Goal: Information Seeking & Learning: Find specific fact

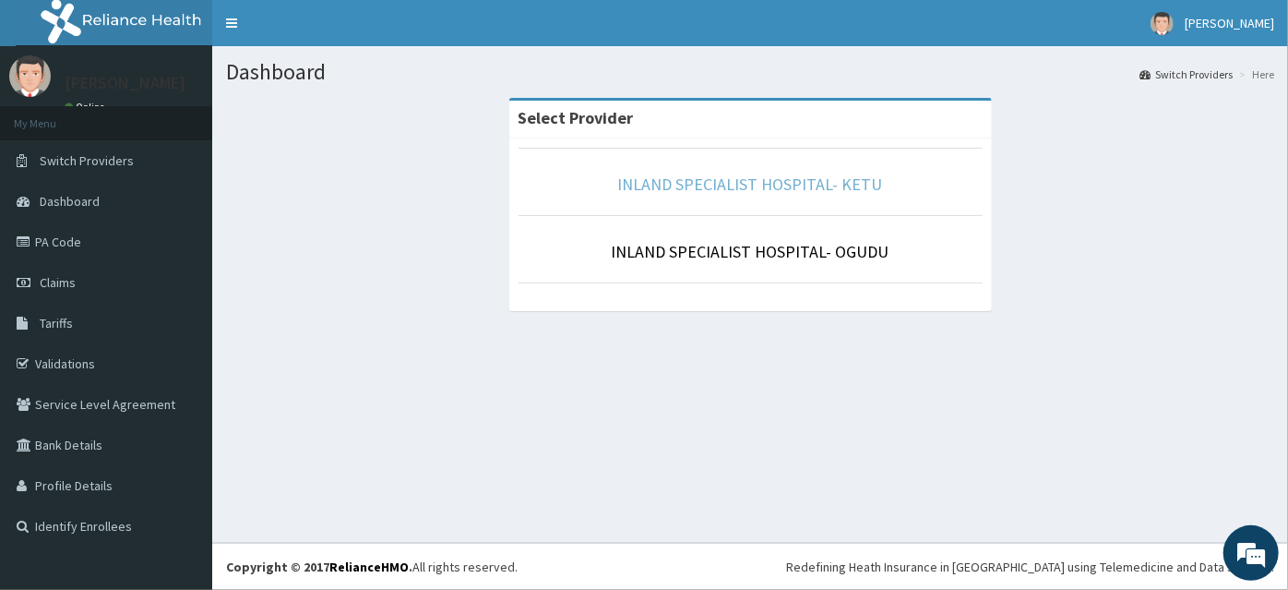
click at [729, 182] on link "INLAND SPECIALIST HOSPITAL- KETU" at bounding box center [750, 183] width 265 height 21
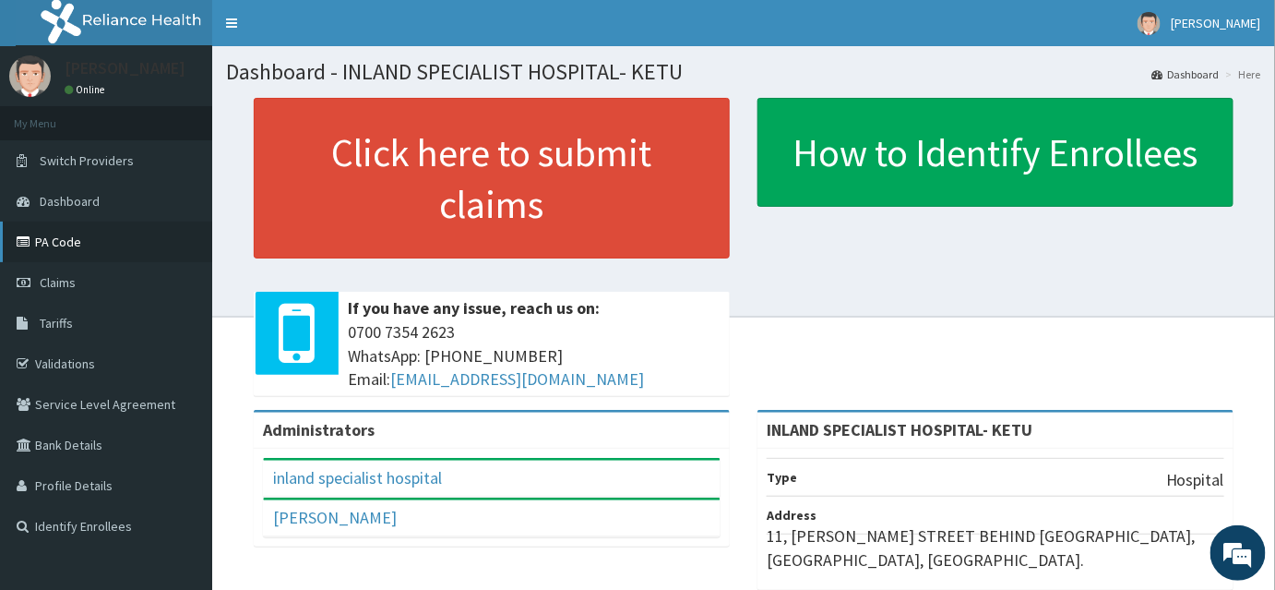
click at [50, 244] on link "PA Code" at bounding box center [106, 241] width 212 height 41
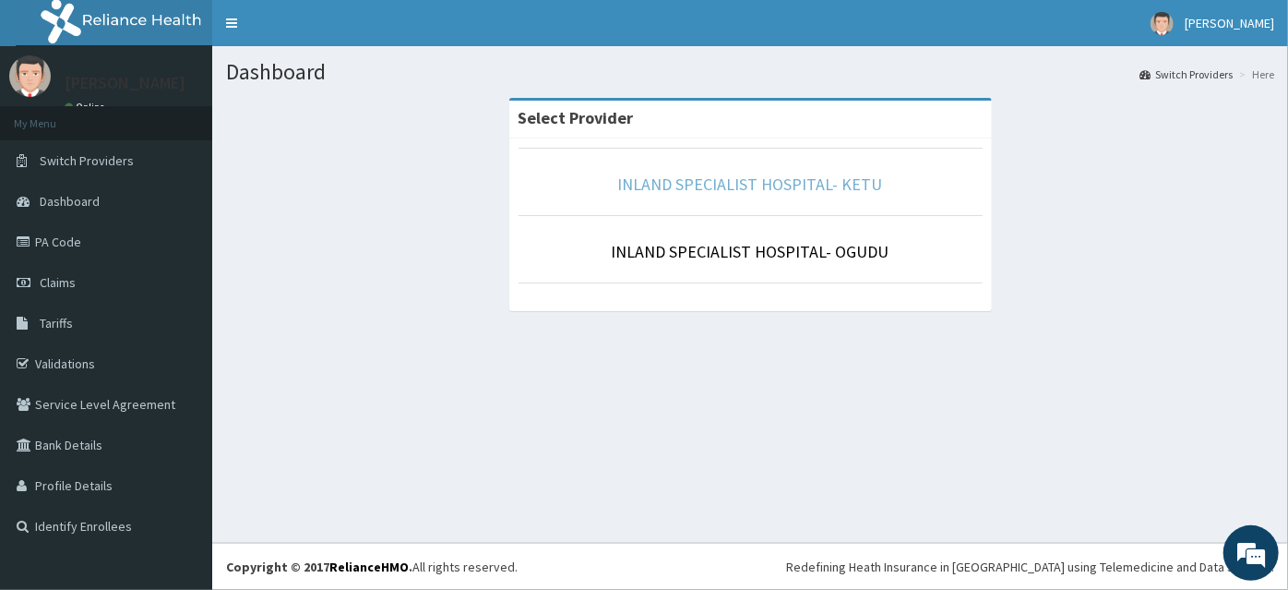
click at [783, 181] on link "INLAND SPECIALIST HOSPITAL- KETU" at bounding box center [750, 183] width 265 height 21
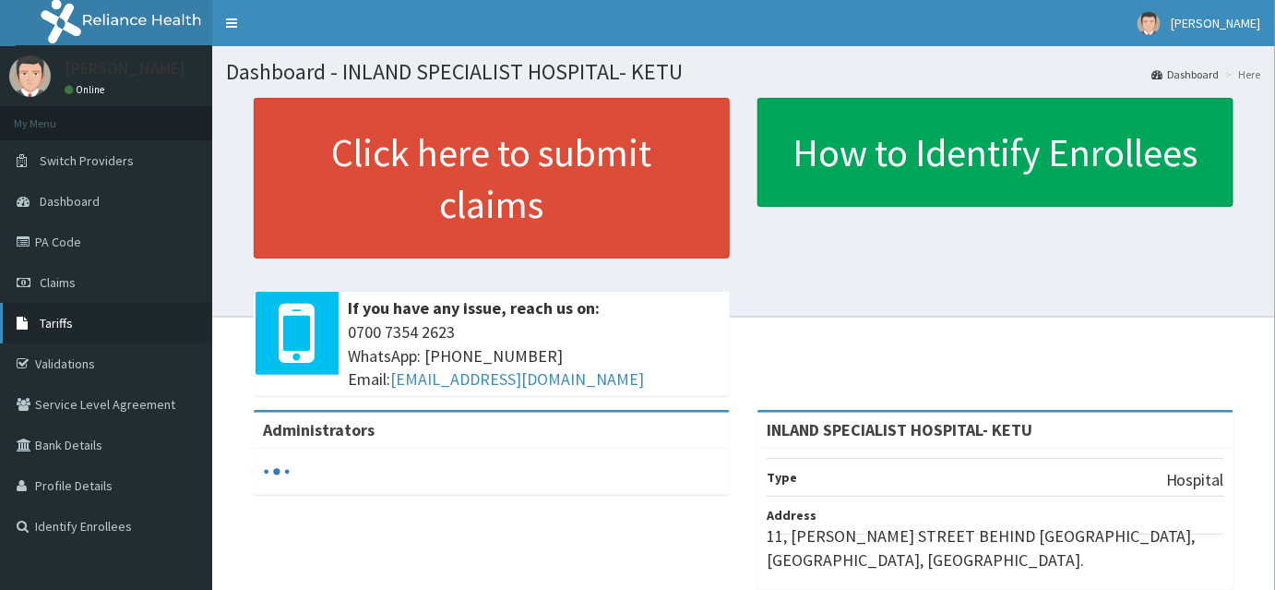
click at [41, 319] on span "Tariffs" at bounding box center [56, 323] width 33 height 17
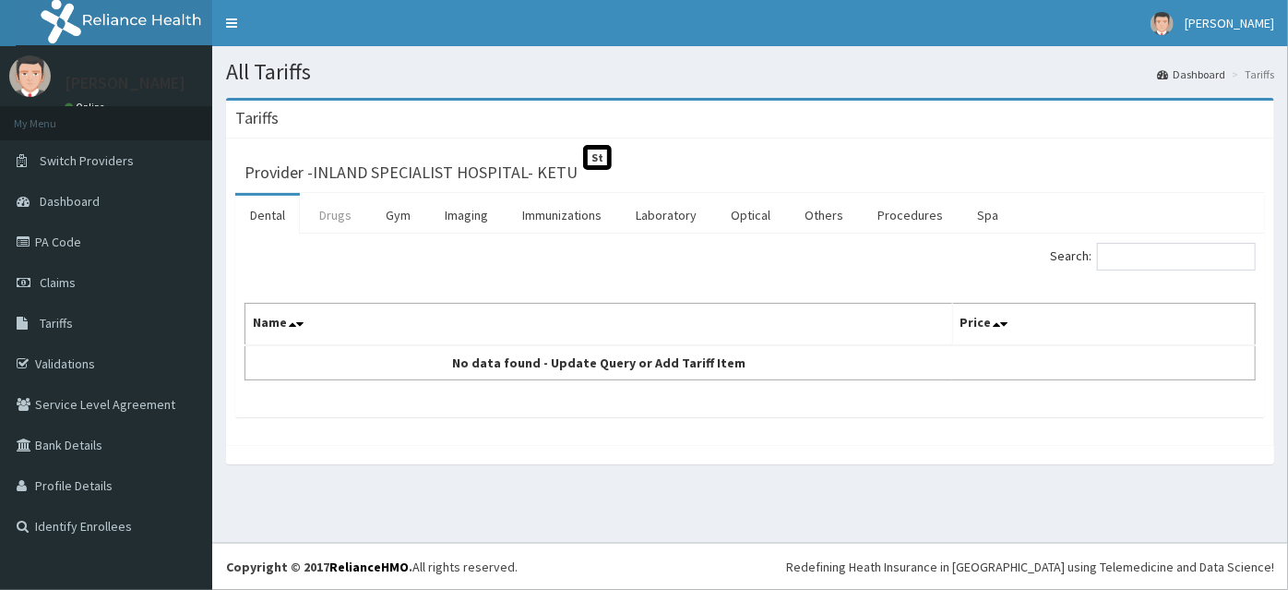
click at [333, 209] on link "Drugs" at bounding box center [336, 215] width 62 height 39
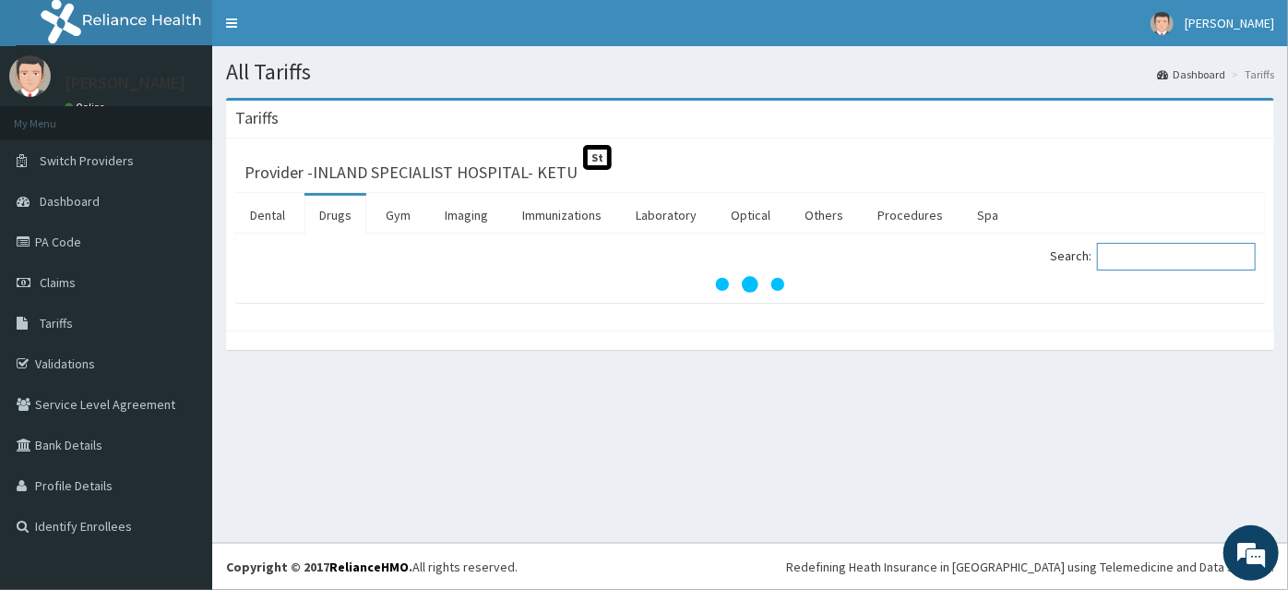
click at [1127, 253] on input "Search:" at bounding box center [1176, 257] width 159 height 28
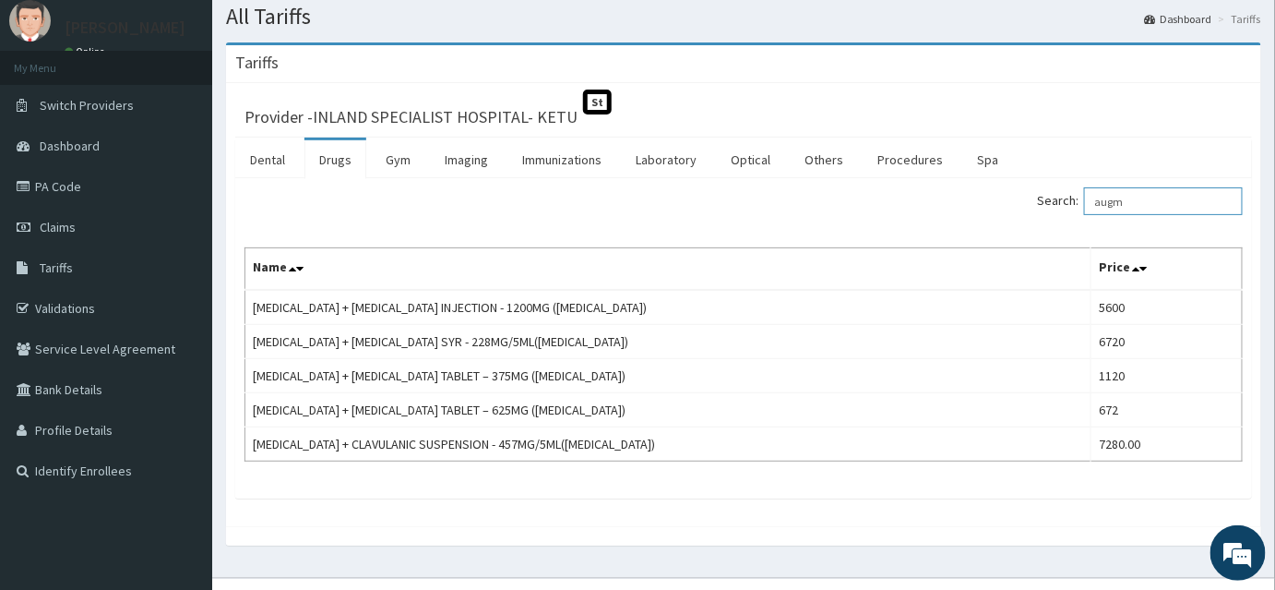
scroll to position [83, 0]
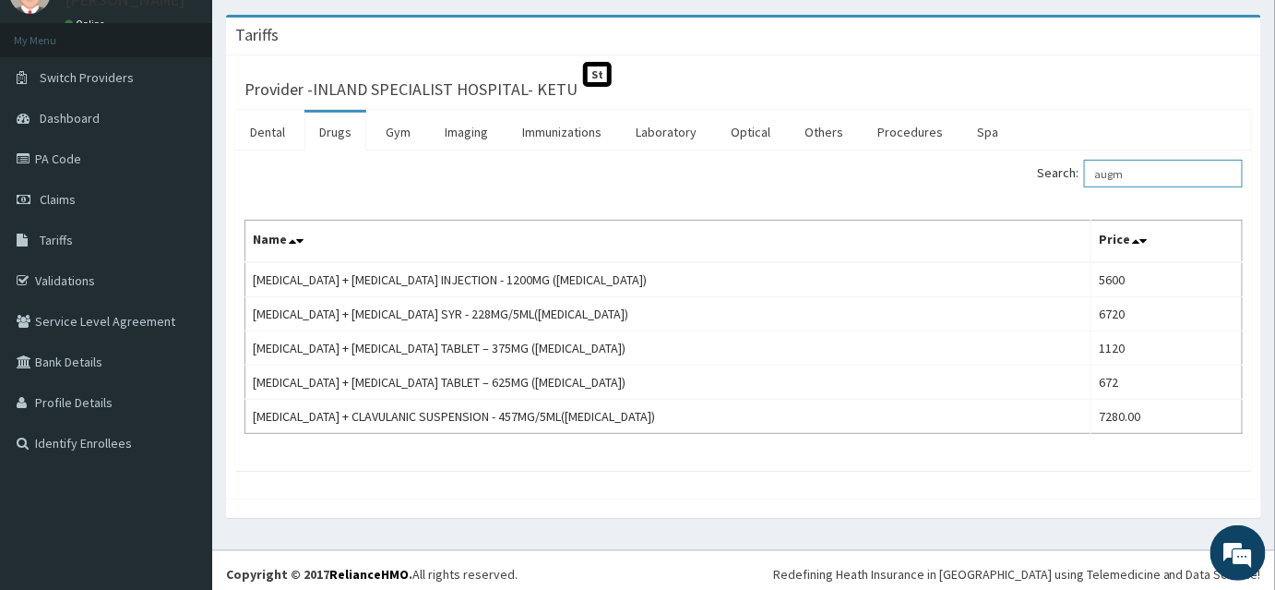
drag, startPoint x: 1152, startPoint y: 171, endPoint x: 1043, endPoint y: 181, distance: 109.4
click at [1043, 181] on div "Search: augm" at bounding box center [1000, 176] width 485 height 32
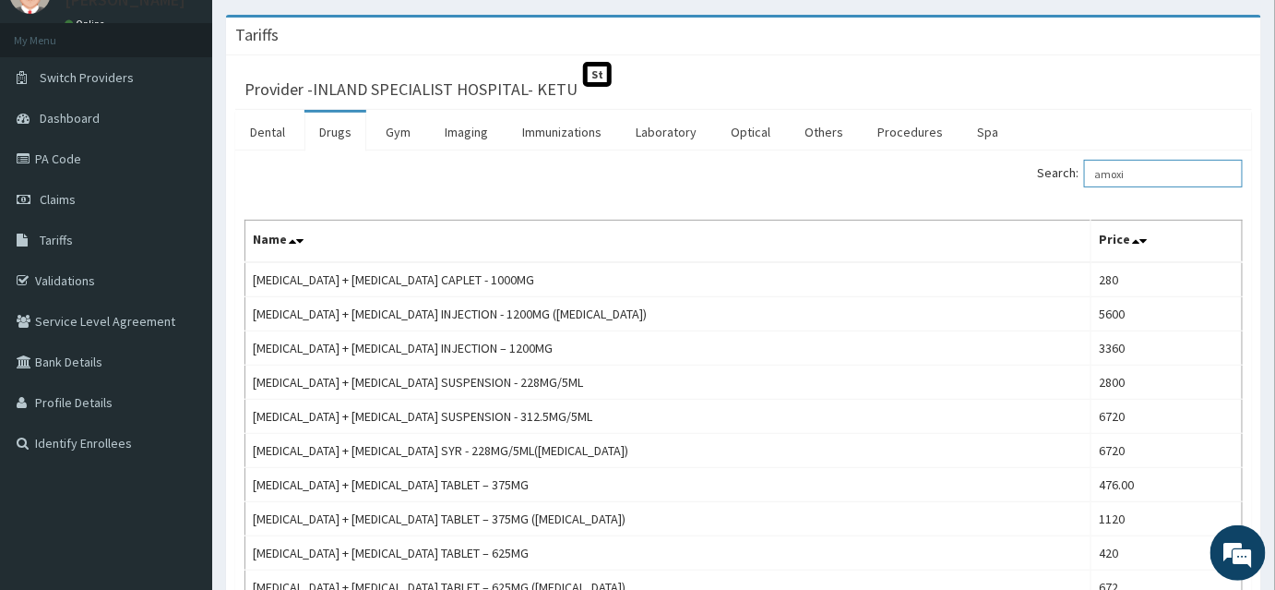
drag, startPoint x: 1158, startPoint y: 169, endPoint x: 1065, endPoint y: 185, distance: 94.5
click at [1065, 185] on label "Search: amoxi" at bounding box center [1140, 174] width 206 height 28
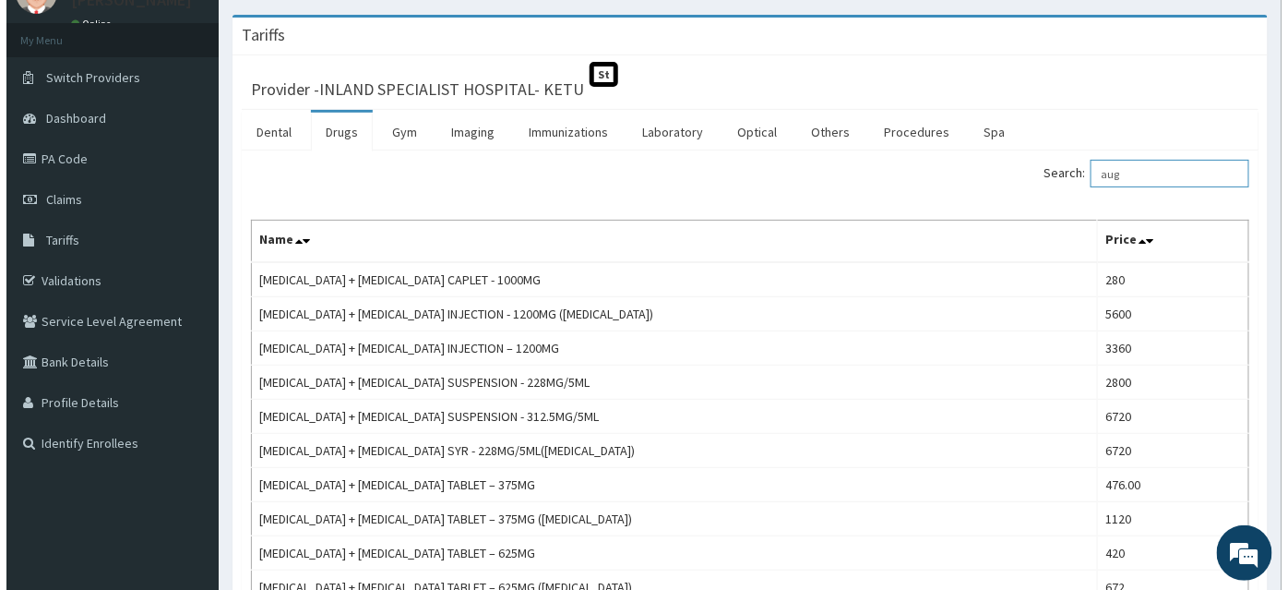
scroll to position [0, 0]
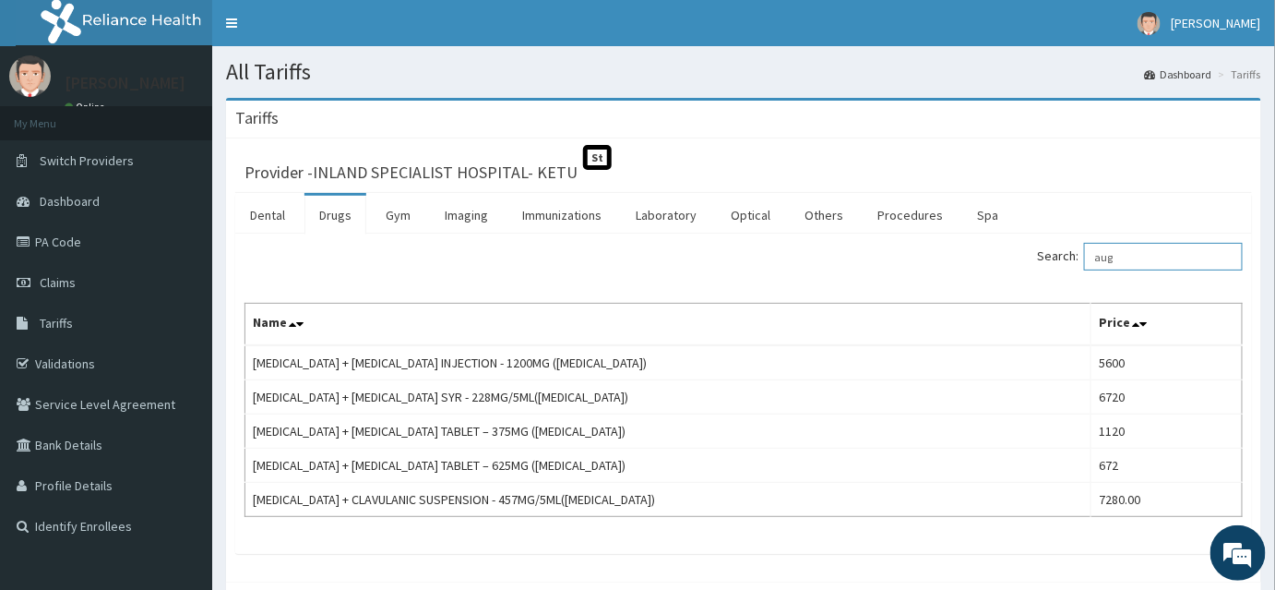
drag, startPoint x: 1146, startPoint y: 257, endPoint x: 1070, endPoint y: 279, distance: 79.5
click at [1070, 279] on div "Search: aug Name Price AMOXICILLIN + CLAVULANIC ACID INJECTION - 1200MG (AUGMEN…" at bounding box center [744, 380] width 998 height 274
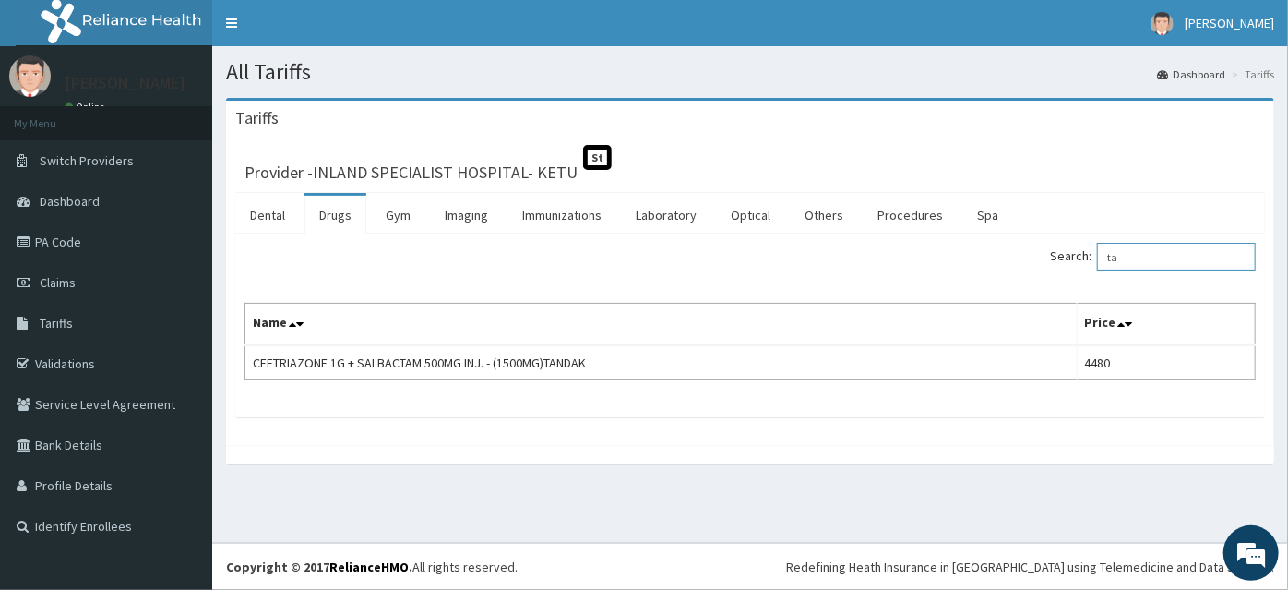
type input "t"
drag, startPoint x: 1174, startPoint y: 256, endPoint x: 1070, endPoint y: 261, distance: 103.5
click at [1070, 260] on label "Search: rocephin" at bounding box center [1153, 257] width 206 height 28
type input "rocephin"
